Goal: Transaction & Acquisition: Purchase product/service

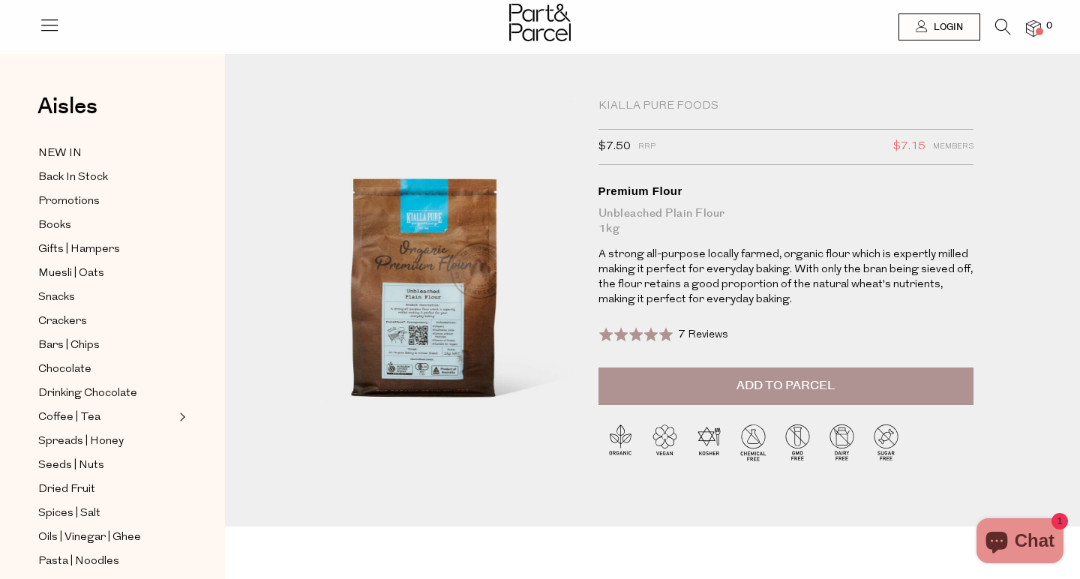
click at [635, 110] on div "Kialla Pure Foods" at bounding box center [786, 106] width 375 height 15
click at [916, 28] on icon at bounding box center [922, 26] width 12 height 12
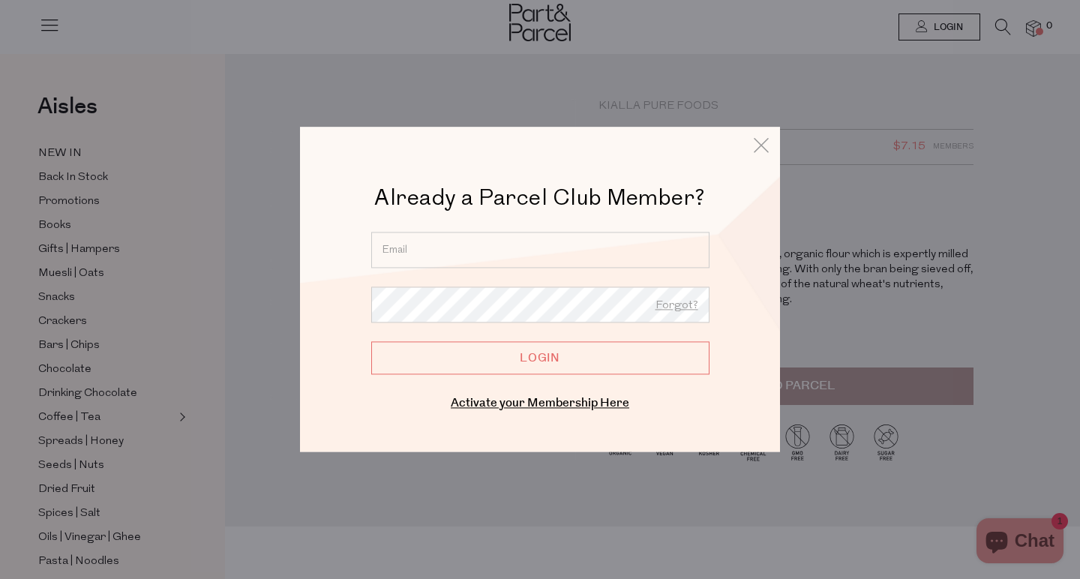
type input "cherienixon@gmail.com"
click at [540, 358] on input "Login" at bounding box center [540, 357] width 338 height 33
click at [578, 358] on input "Login" at bounding box center [540, 357] width 338 height 33
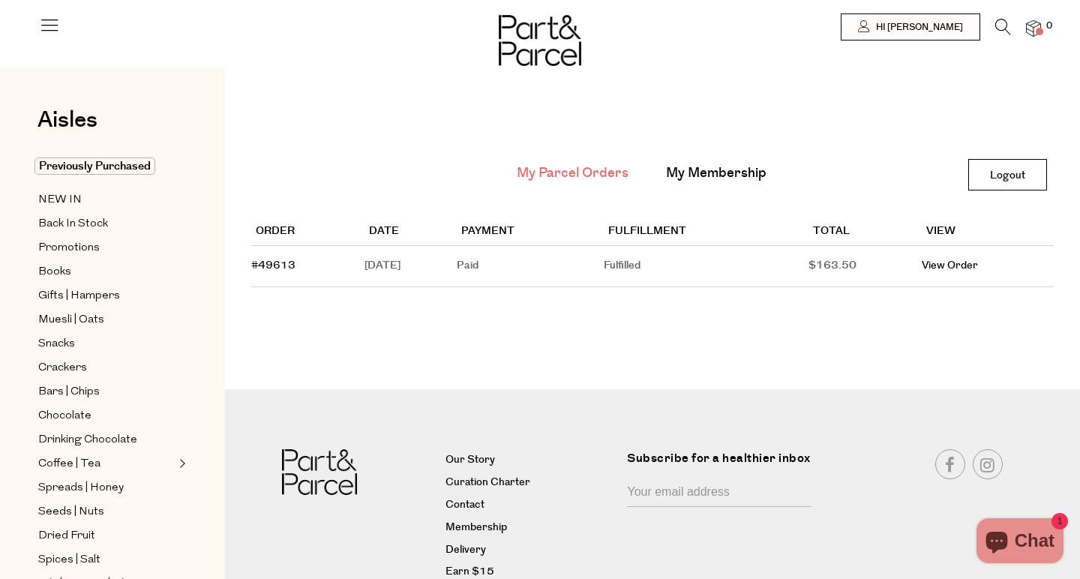
click at [1003, 32] on icon at bounding box center [1003, 27] width 16 height 17
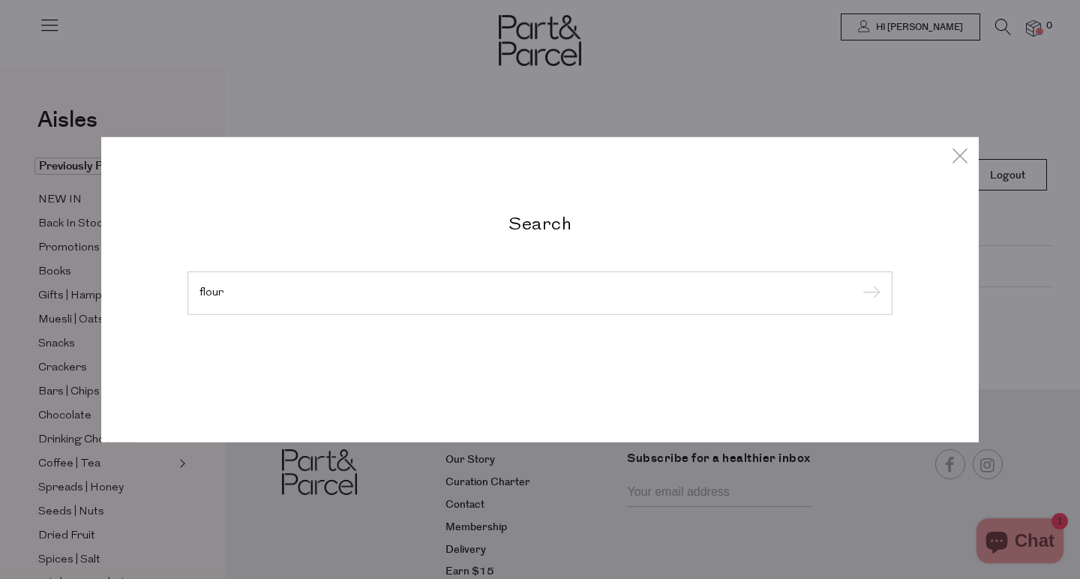
type input "flour"
click at [869, 294] on input "submit" at bounding box center [869, 294] width 23 height 23
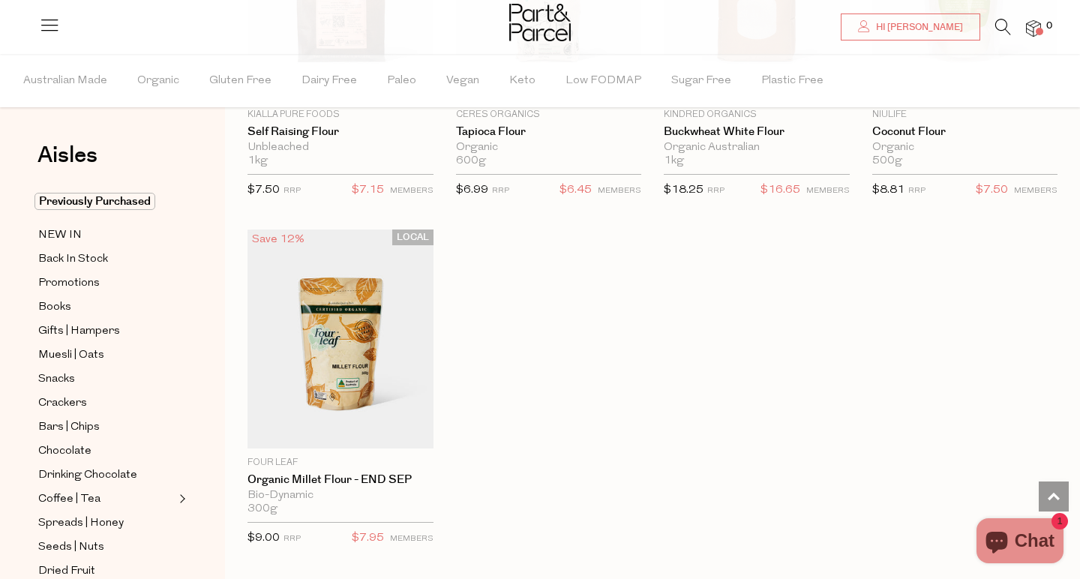
scroll to position [4371, 0]
